Goal: Information Seeking & Learning: Learn about a topic

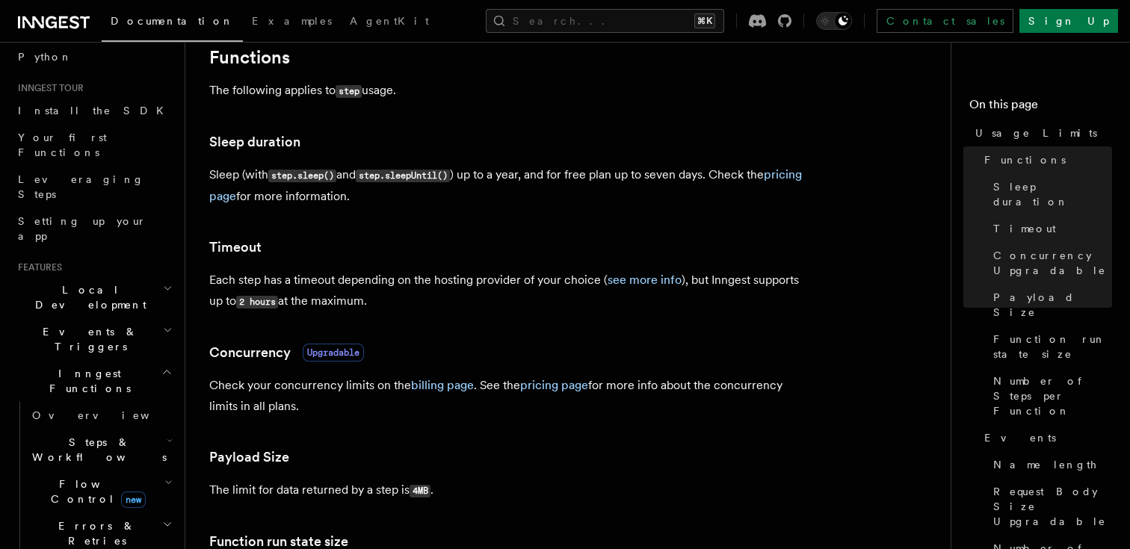
scroll to position [122, 0]
click at [136, 425] on h2 "Steps & Workflows" at bounding box center [101, 446] width 150 height 42
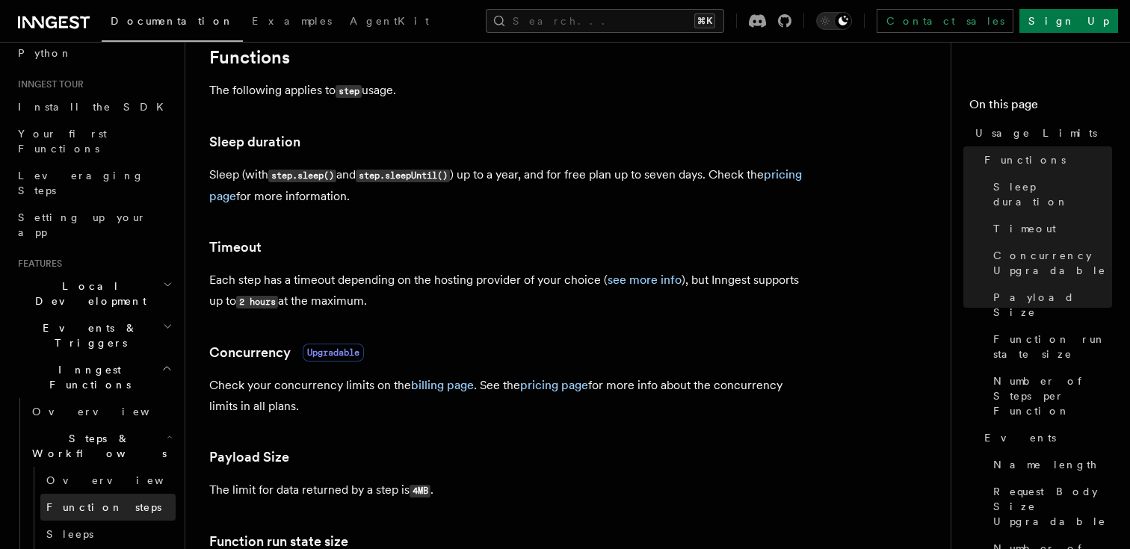
scroll to position [190, 0]
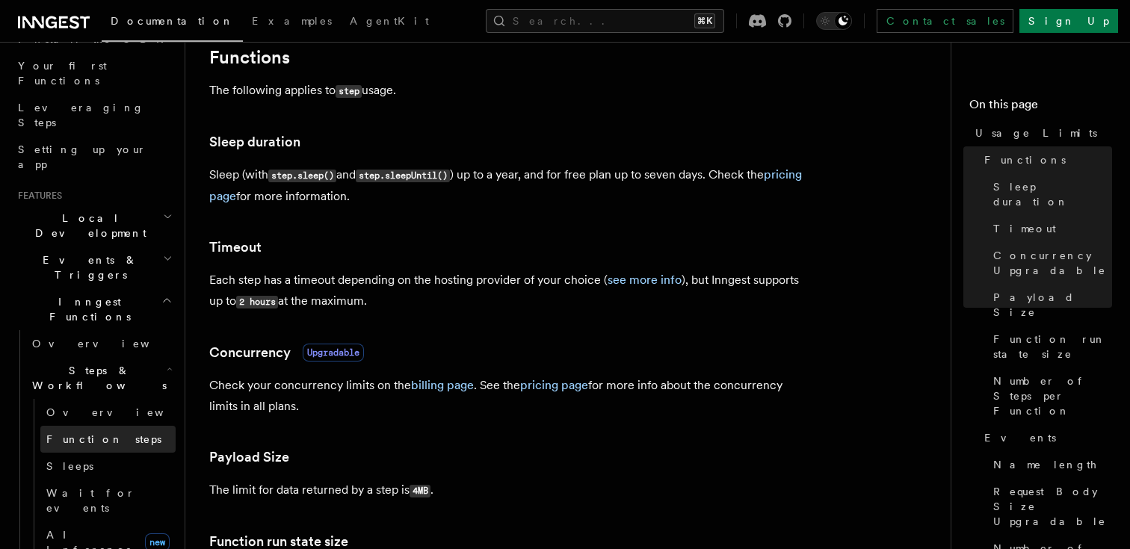
click at [117, 426] on link "Function steps" at bounding box center [107, 439] width 135 height 27
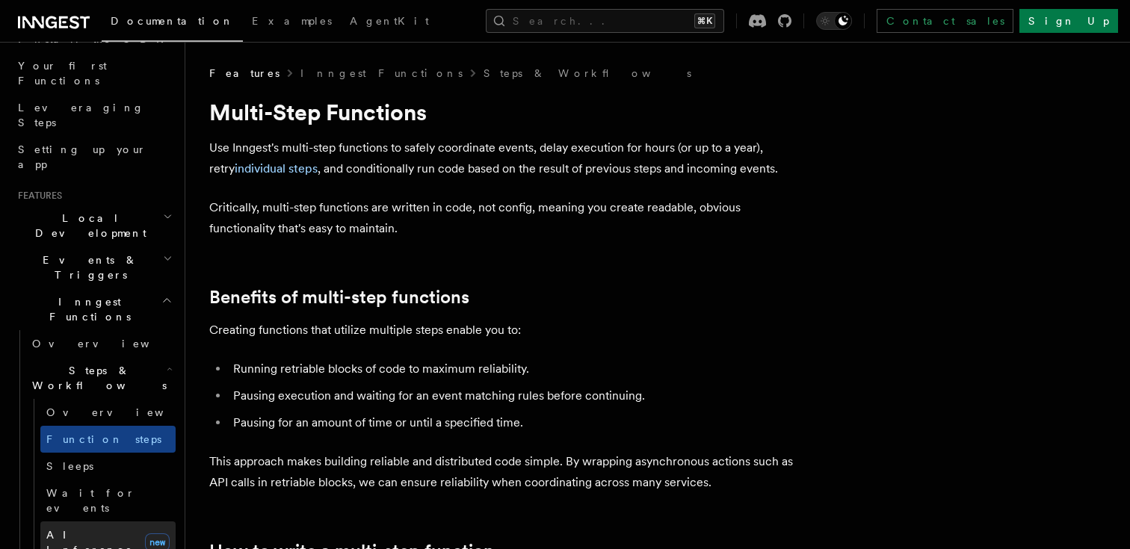
click at [101, 529] on span "AI Inference" at bounding box center [89, 542] width 87 height 27
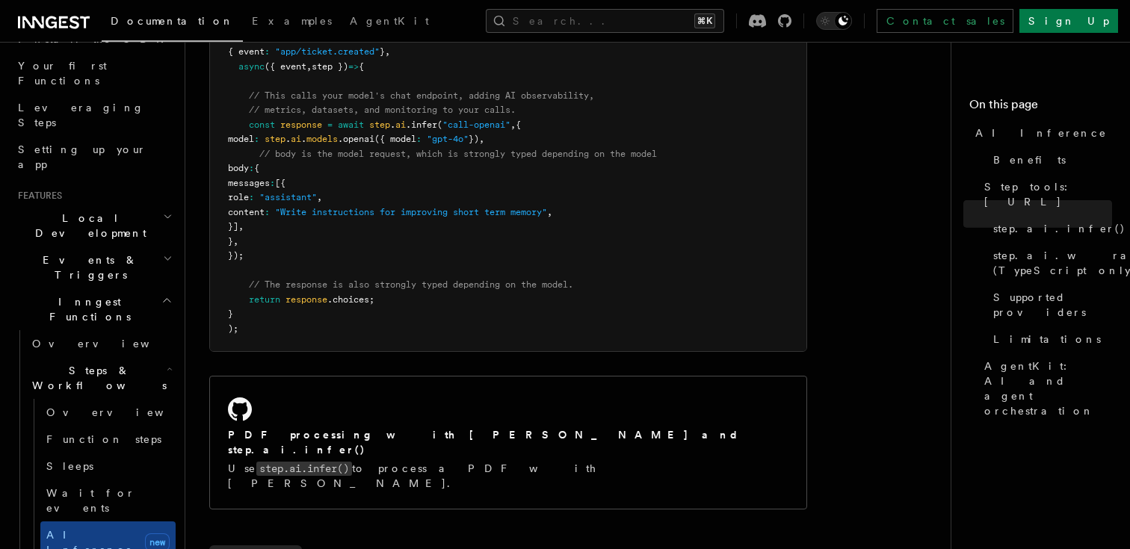
scroll to position [1032, 0]
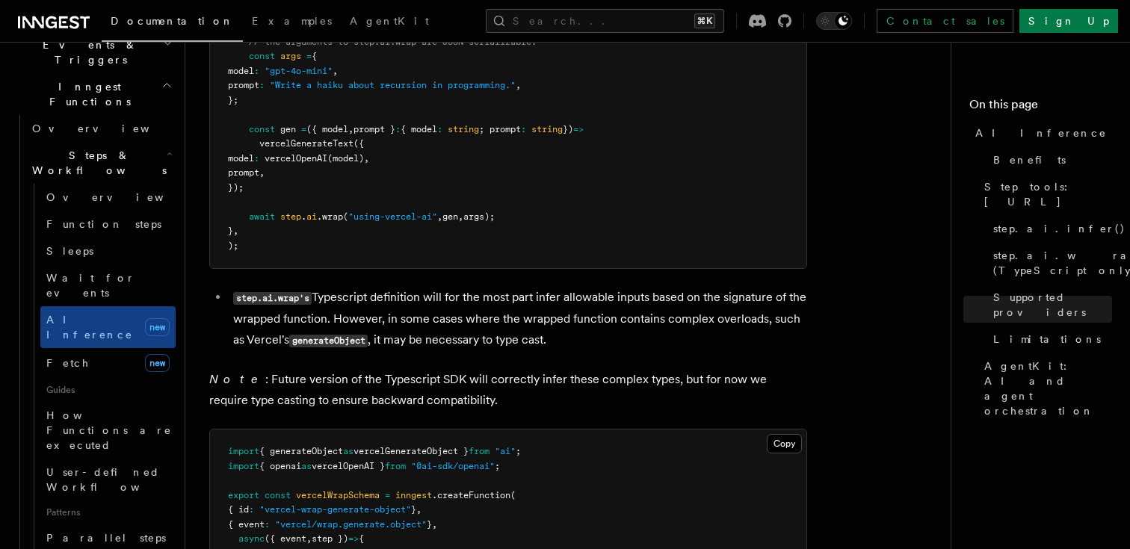
scroll to position [339, 0]
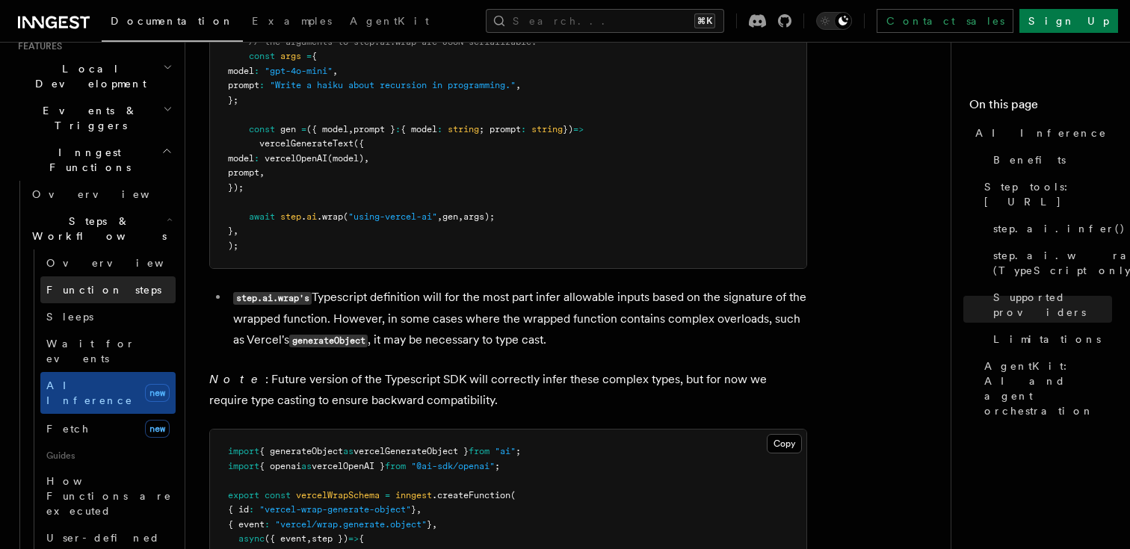
click at [105, 277] on link "Function steps" at bounding box center [107, 290] width 135 height 27
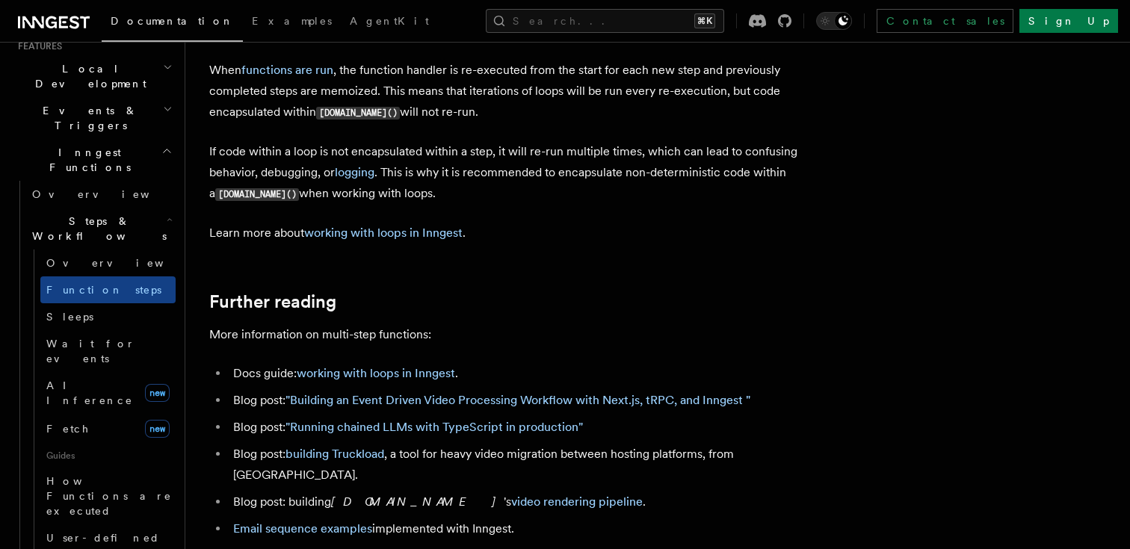
scroll to position [4811, 0]
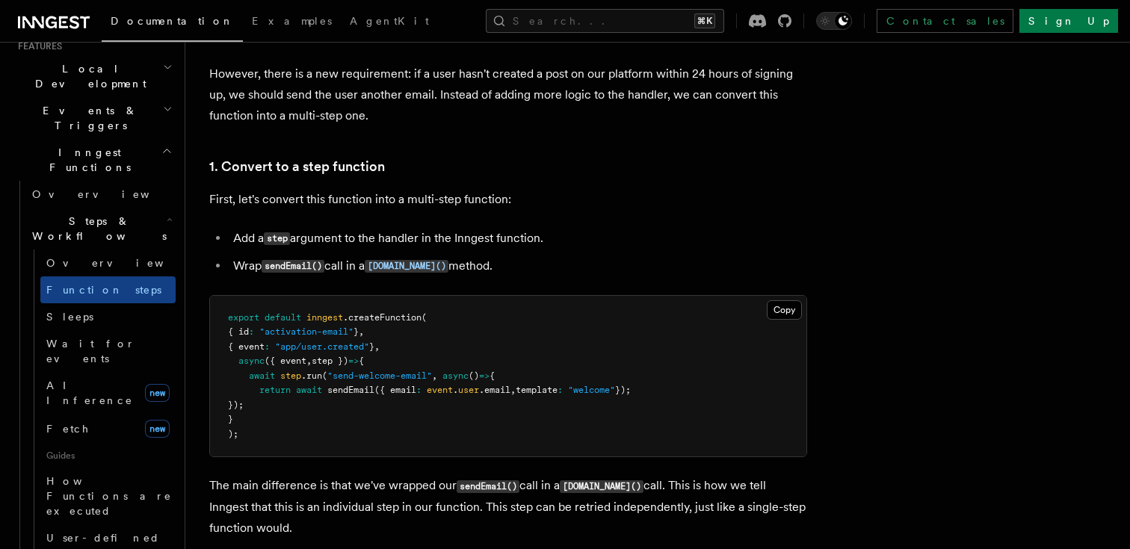
scroll to position [588, 0]
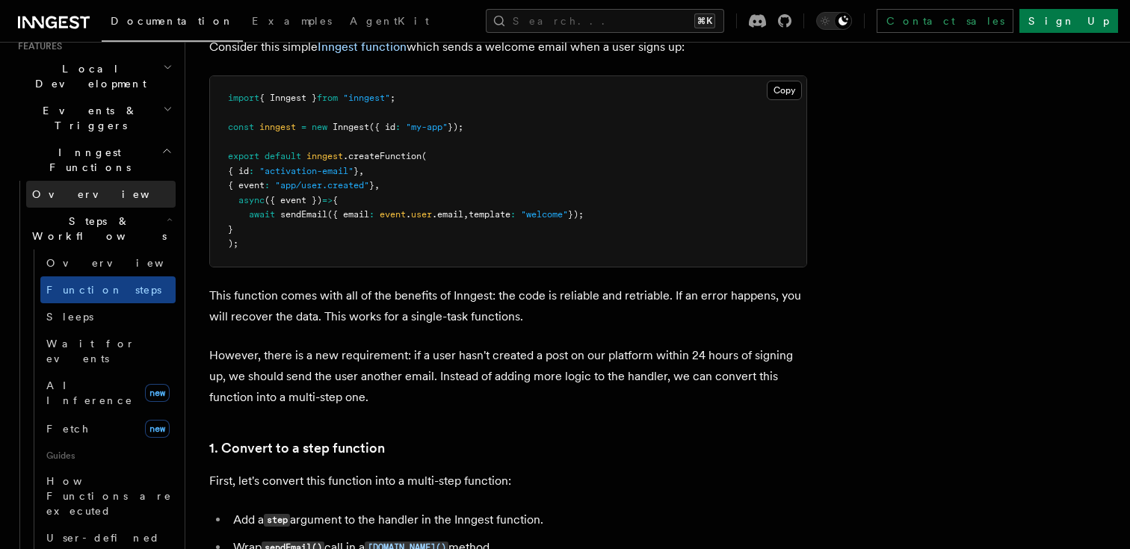
click at [55, 188] on span "Overview" at bounding box center [109, 194] width 154 height 12
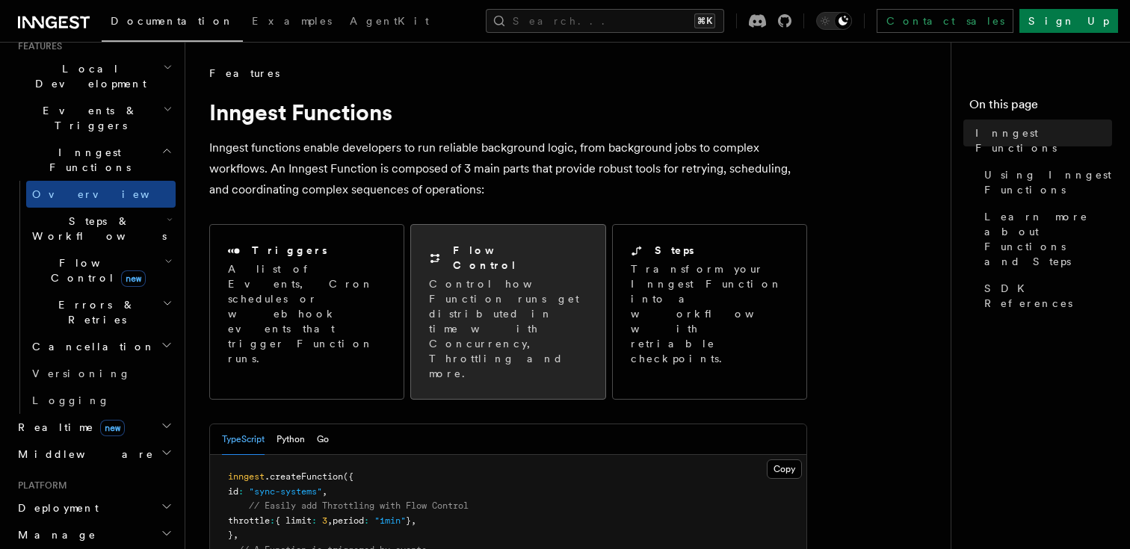
click at [459, 305] on p "Control how Function runs get distributed in time with Concurrency, Throttling …" at bounding box center [508, 329] width 158 height 105
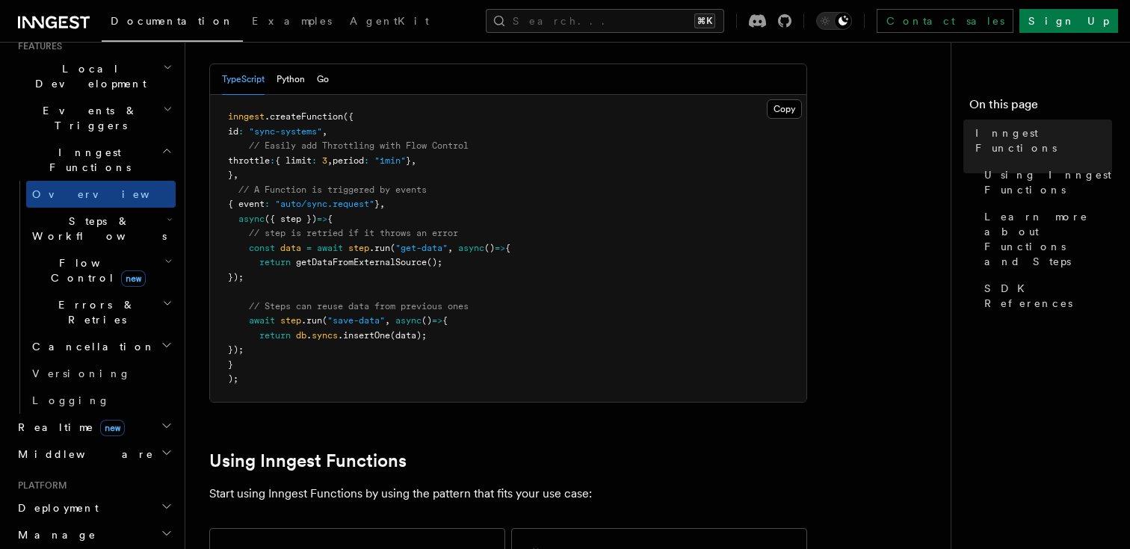
scroll to position [552, 0]
